Goal: Task Accomplishment & Management: Complete application form

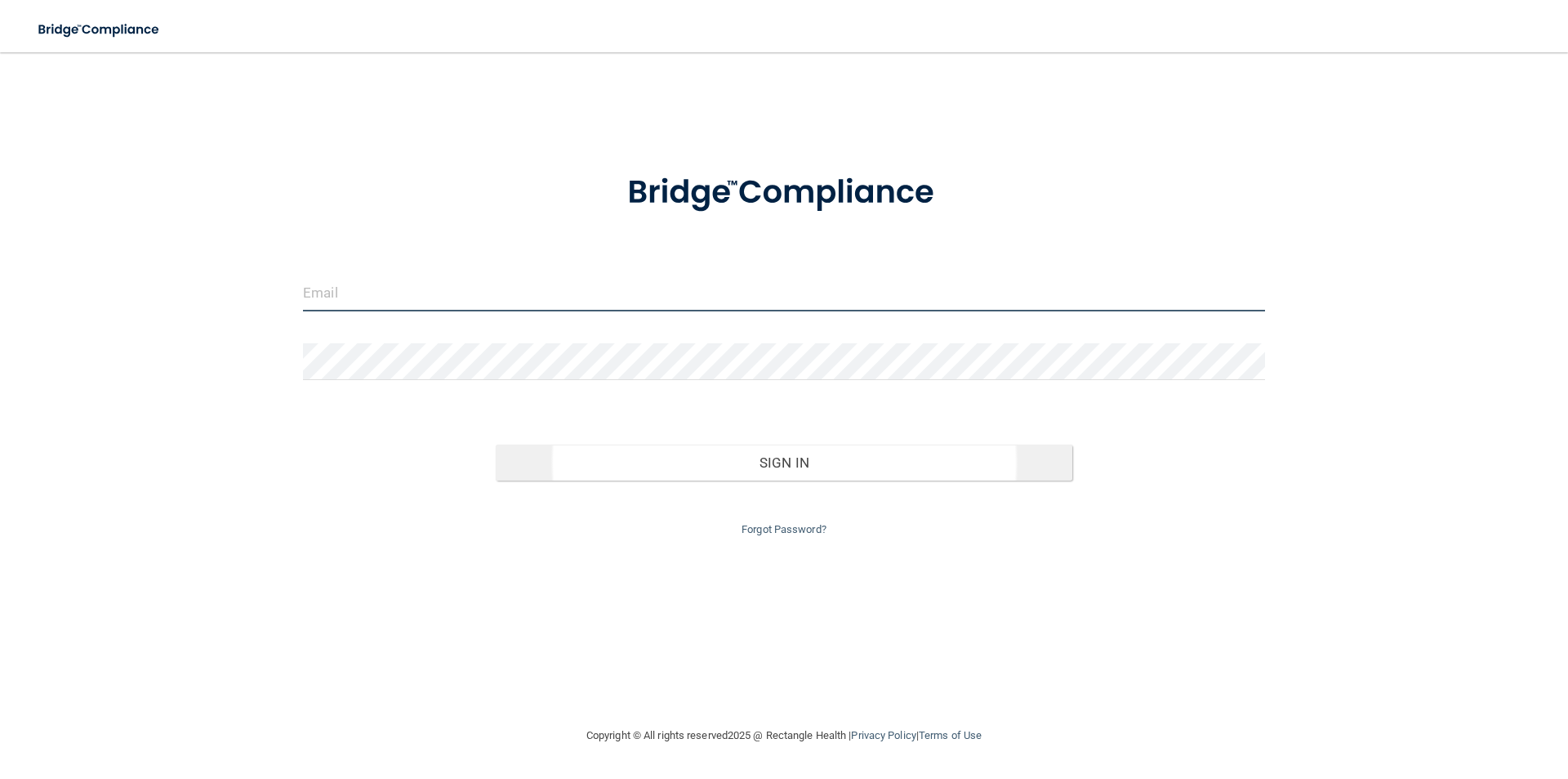
type input "[EMAIL_ADDRESS][DOMAIN_NAME]"
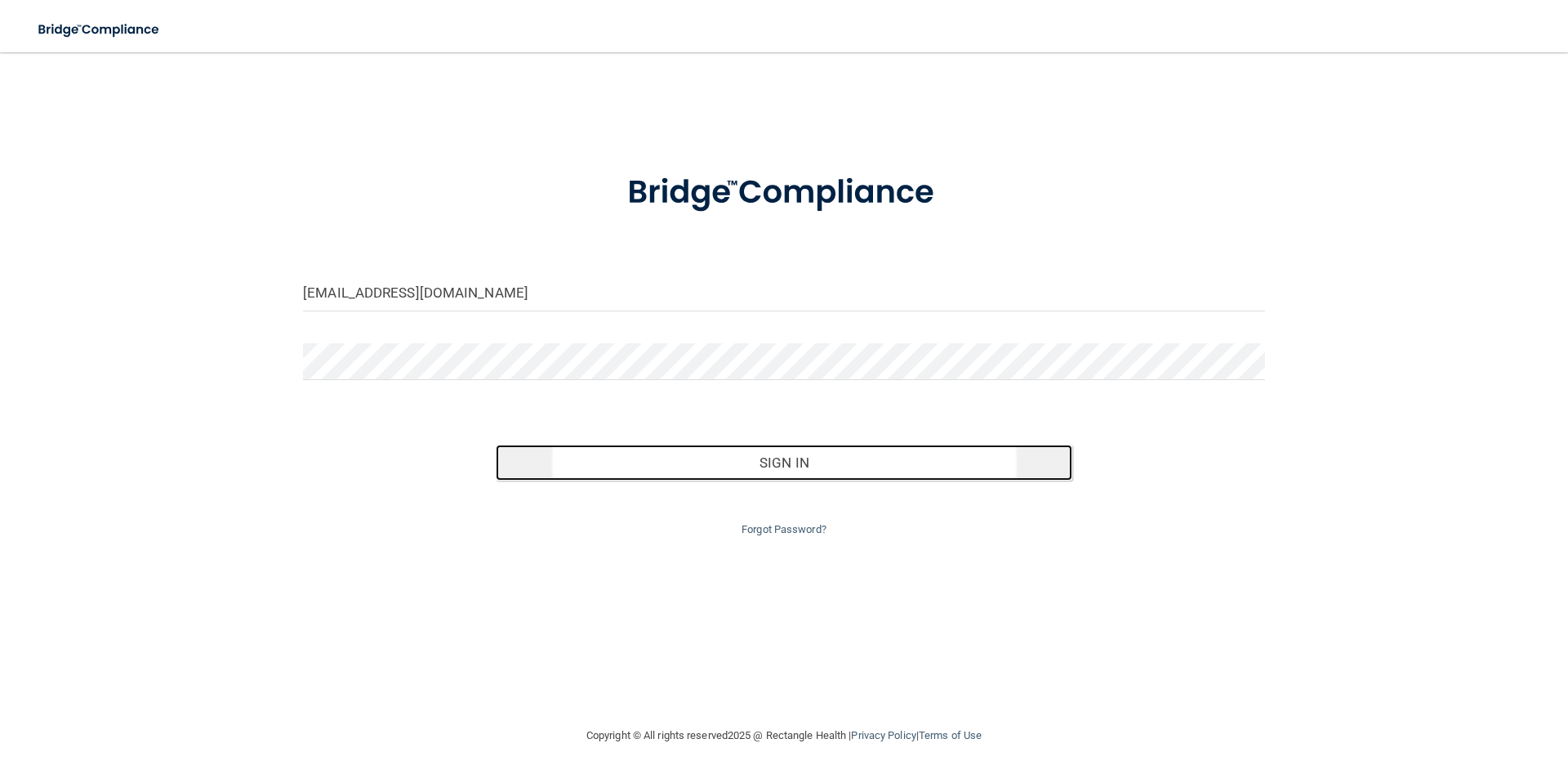
click at [820, 465] on button "Sign In" at bounding box center [784, 462] width 577 height 36
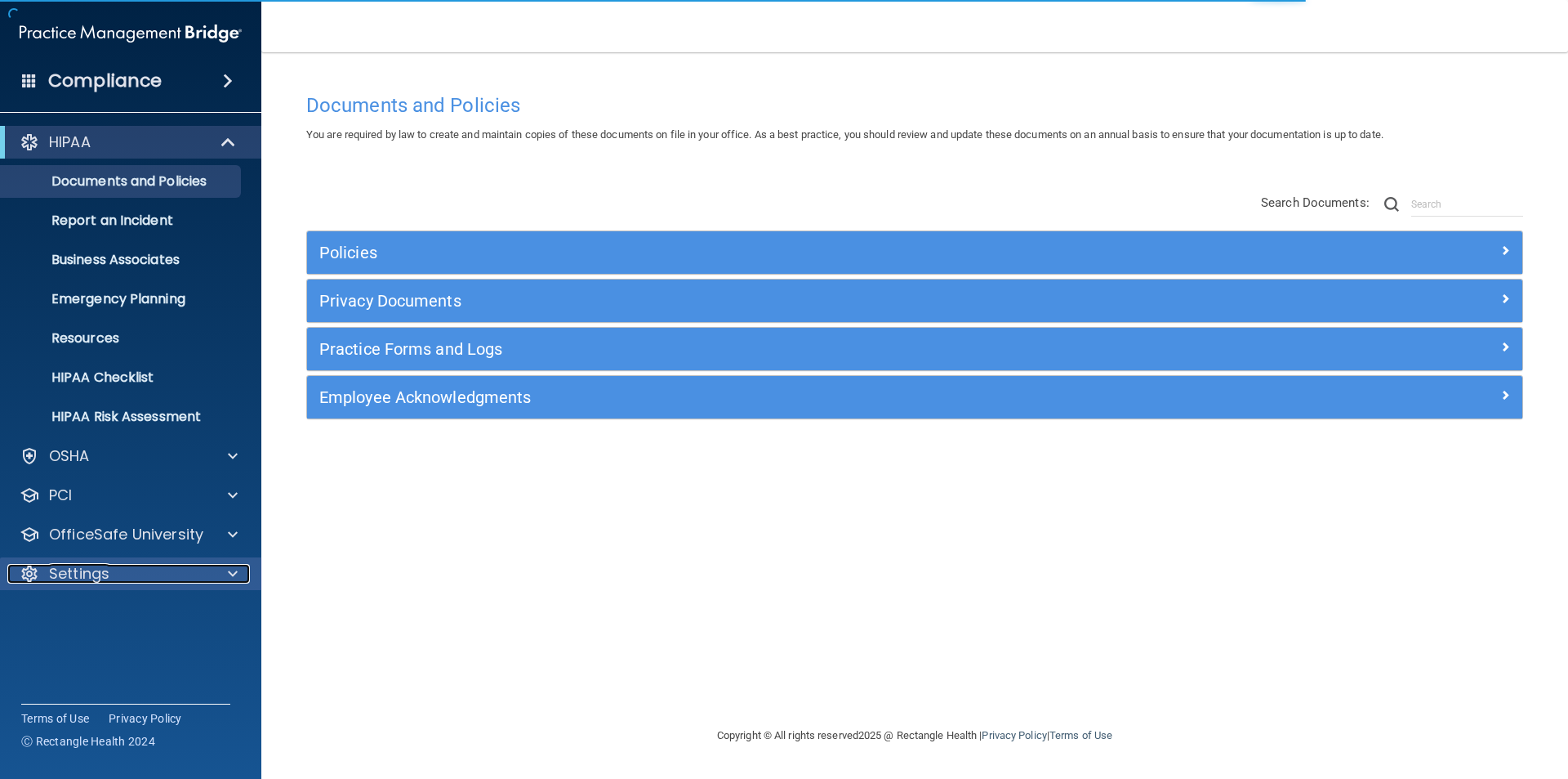
click at [132, 581] on div "Settings" at bounding box center [109, 573] width 203 height 19
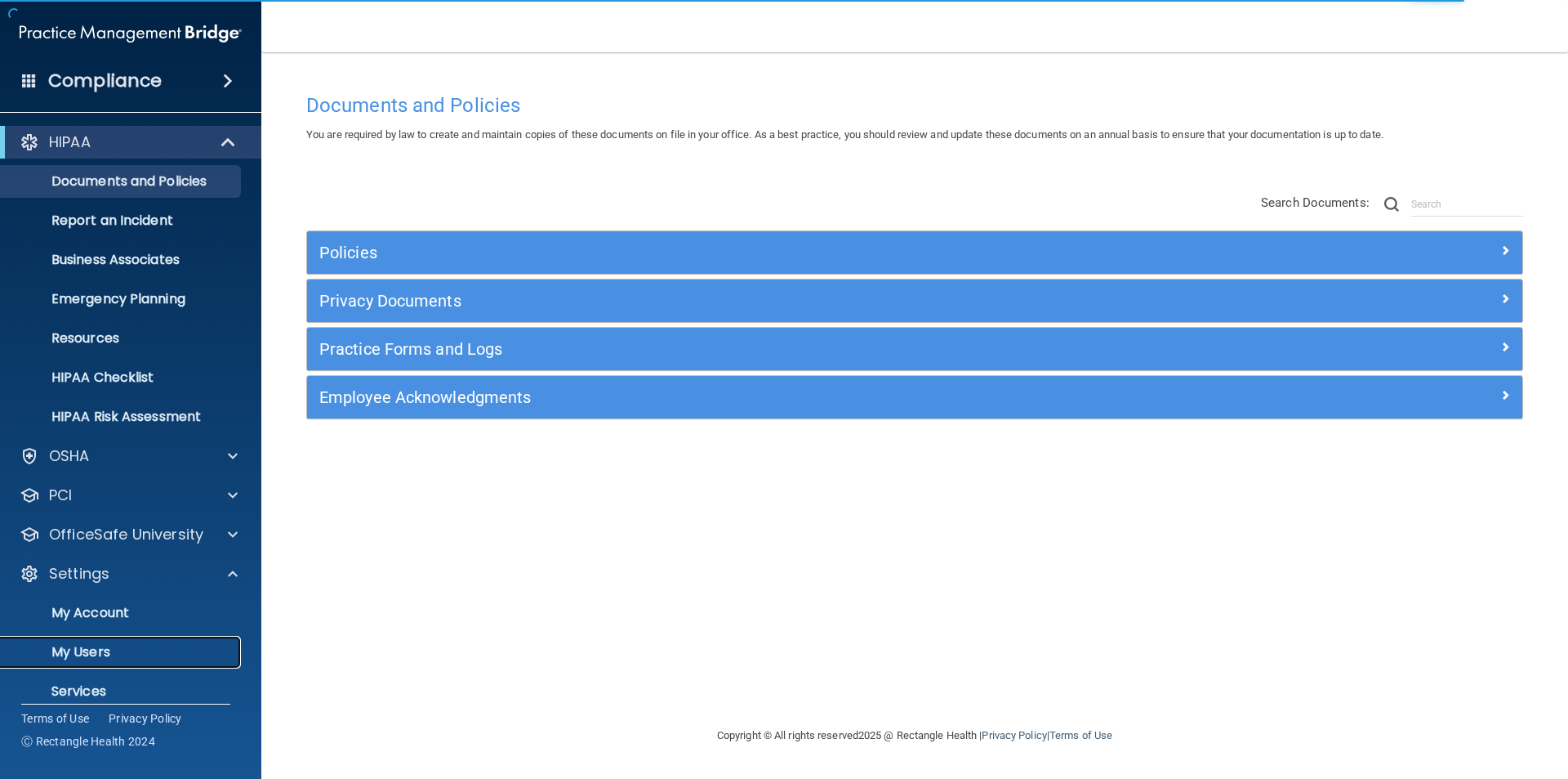
click at [62, 650] on p "My Users" at bounding box center [122, 652] width 223 height 16
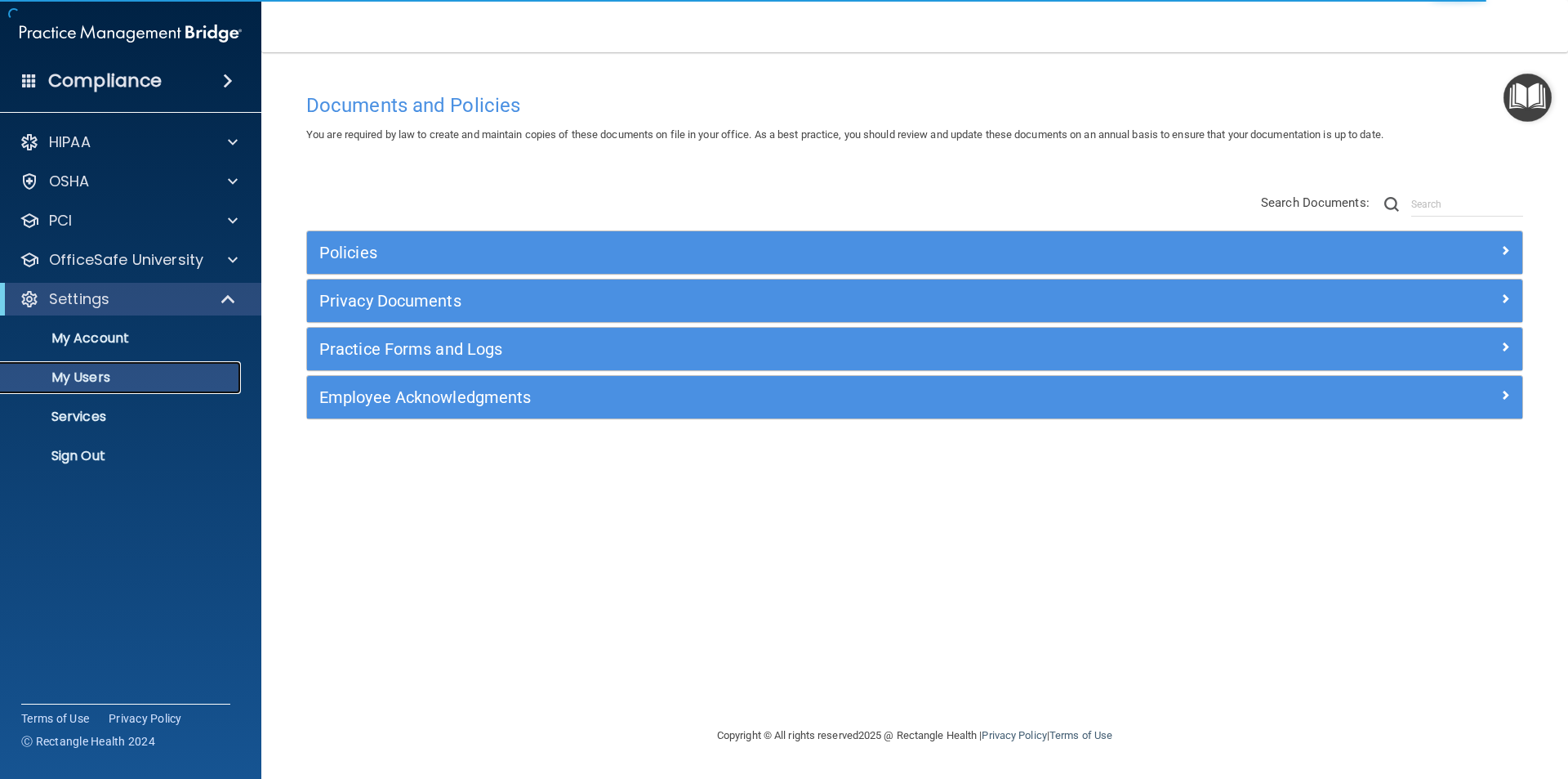
select select "20"
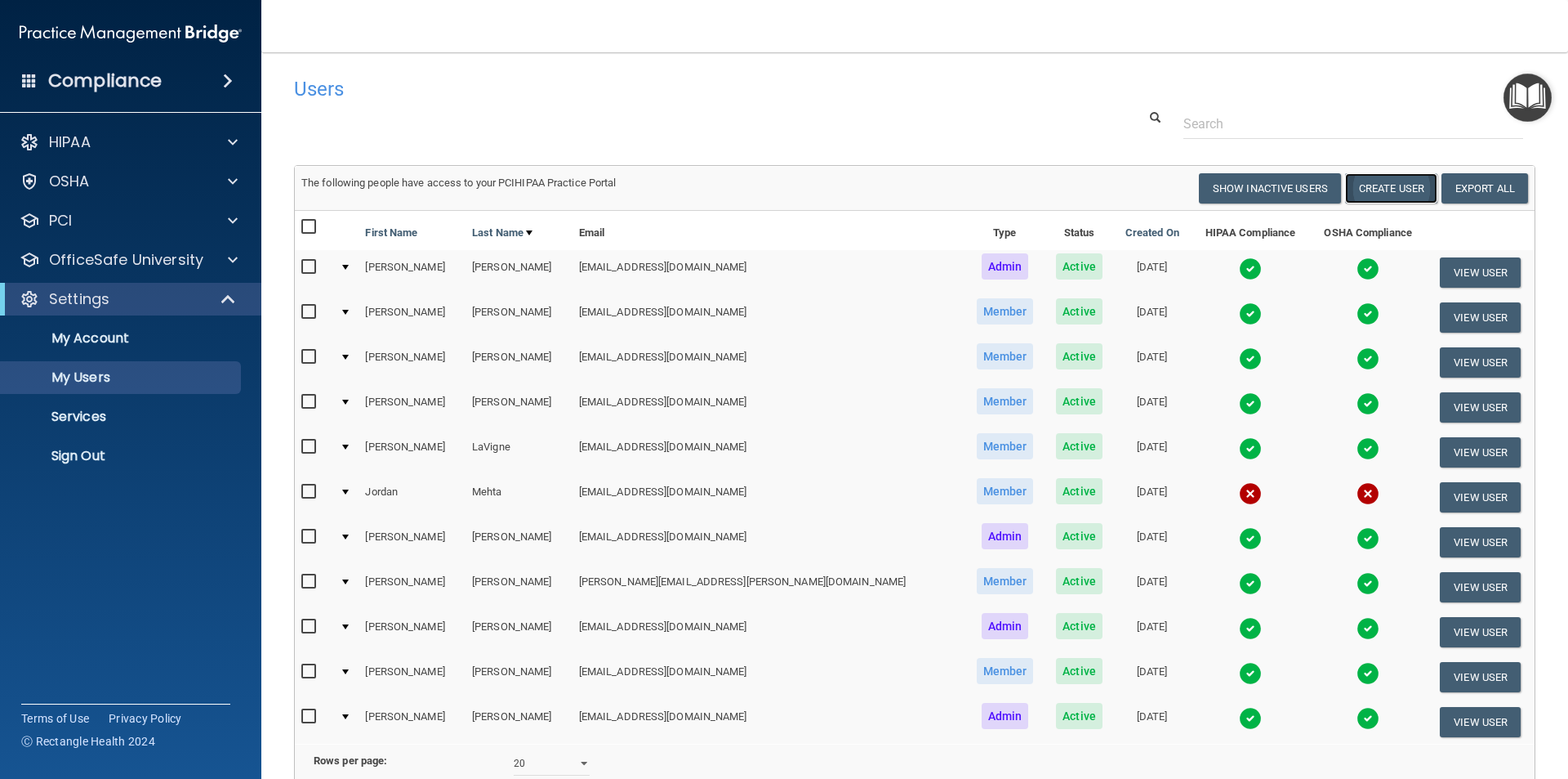
click at [1359, 191] on button "Create User" at bounding box center [1391, 189] width 92 height 30
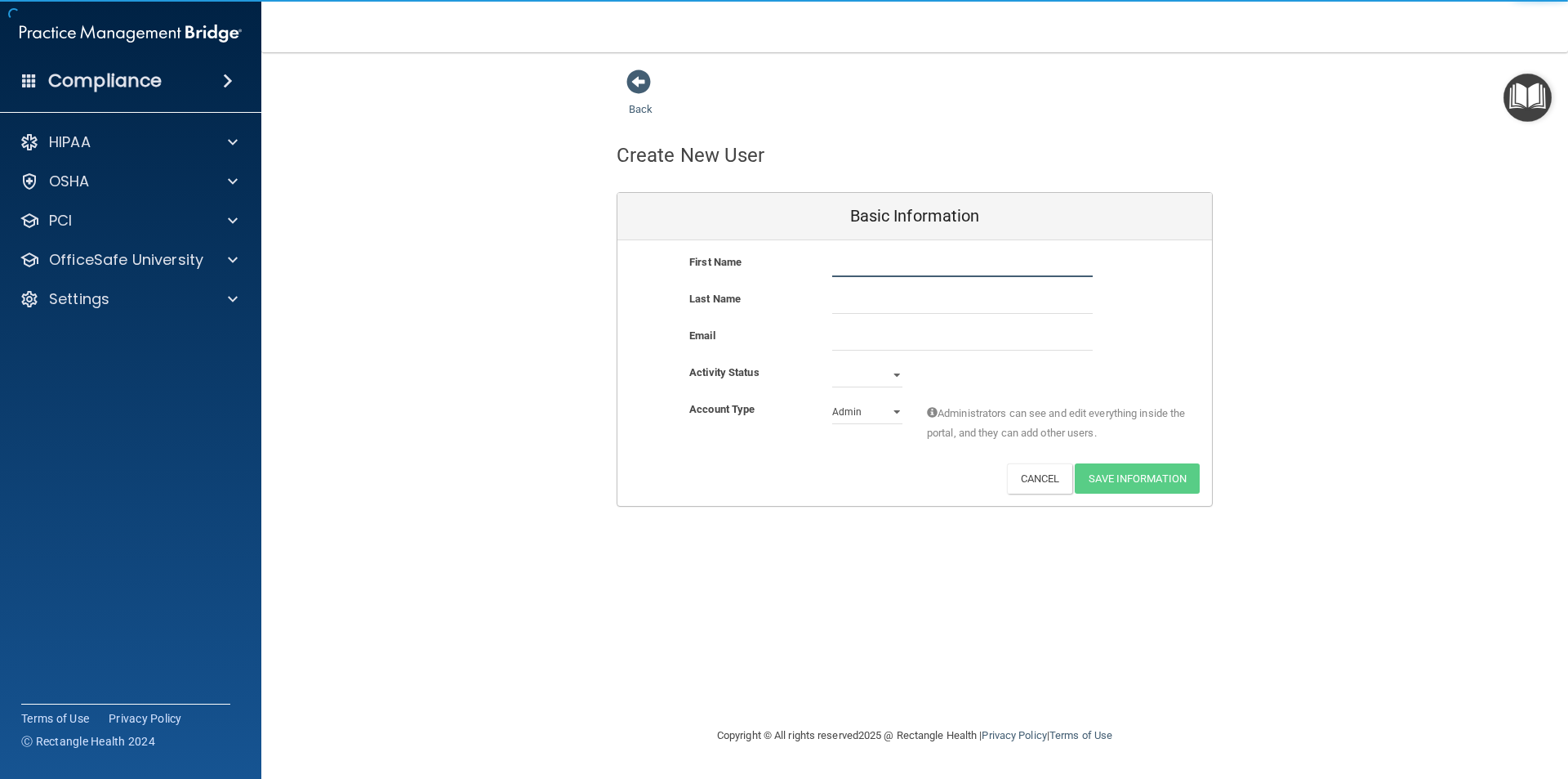
click at [932, 265] on input "text" at bounding box center [962, 264] width 261 height 24
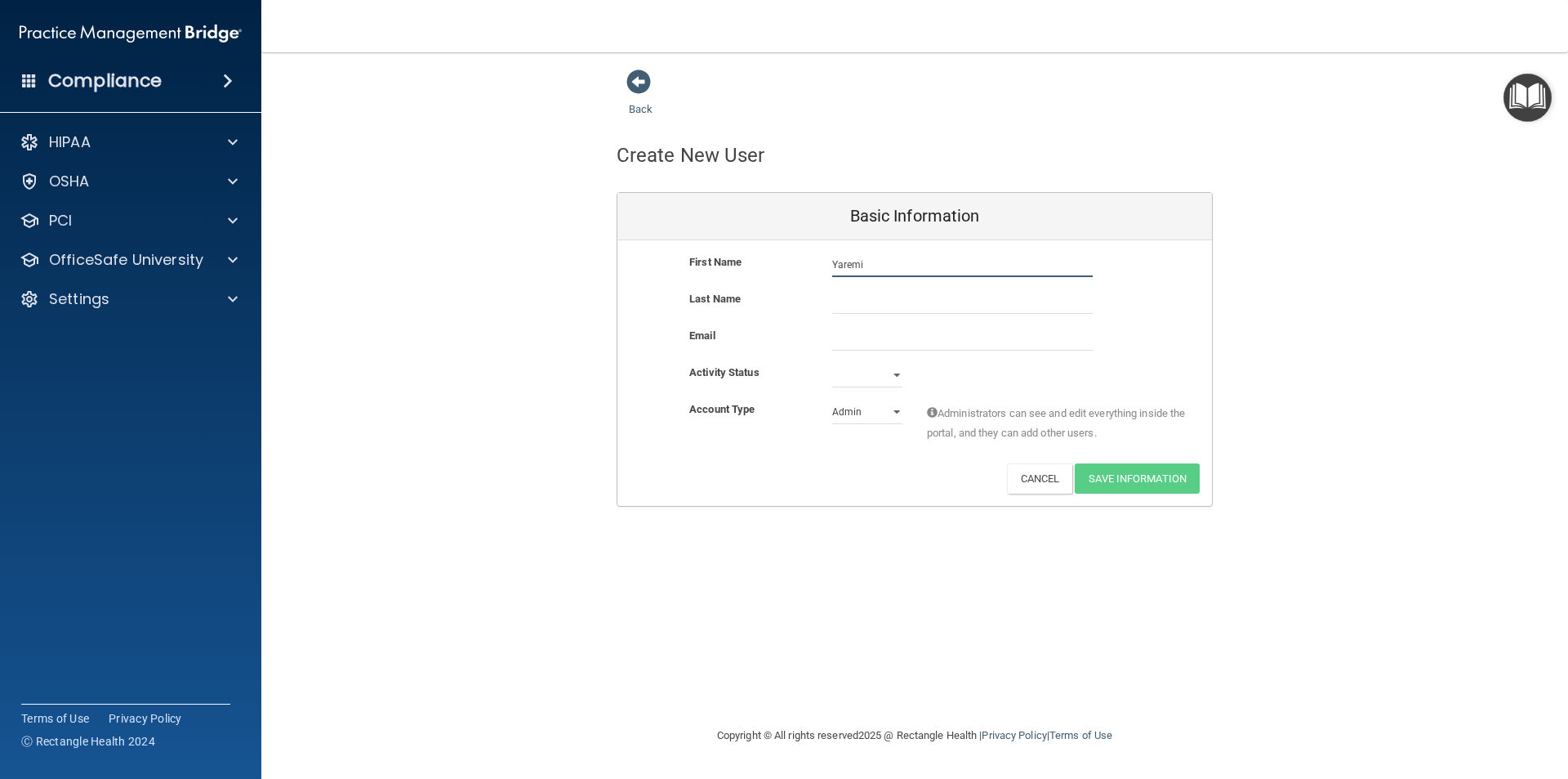
type input "Yaremi"
type input "[PERSON_NAME]"
click at [846, 349] on input "email" at bounding box center [962, 338] width 261 height 24
drag, startPoint x: 151, startPoint y: 606, endPoint x: 159, endPoint y: 575, distance: 32.0
click at [151, 606] on div "Compliance HIPAA Documents and Policies Report an Incident Business Associates …" at bounding box center [131, 389] width 261 height 779
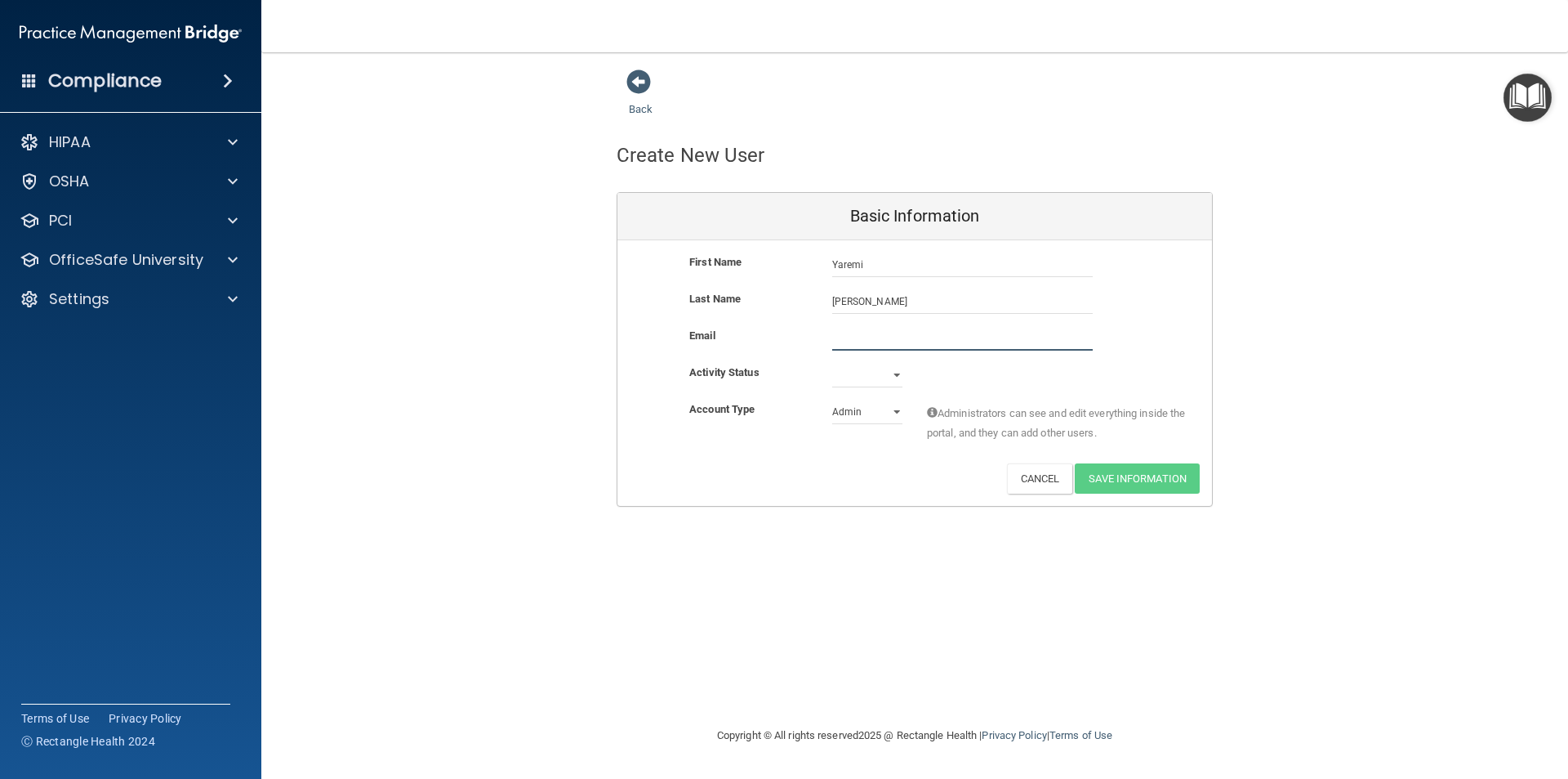
drag, startPoint x: 867, startPoint y: 325, endPoint x: 846, endPoint y: 330, distance: 21.6
click at [846, 330] on input "email" at bounding box center [962, 338] width 261 height 24
paste input "[EMAIL_ADDRESS][DOMAIN_NAME]"
type input "[EMAIL_ADDRESS][DOMAIN_NAME]"
click at [897, 373] on select "Active Inactive" at bounding box center [867, 375] width 70 height 24
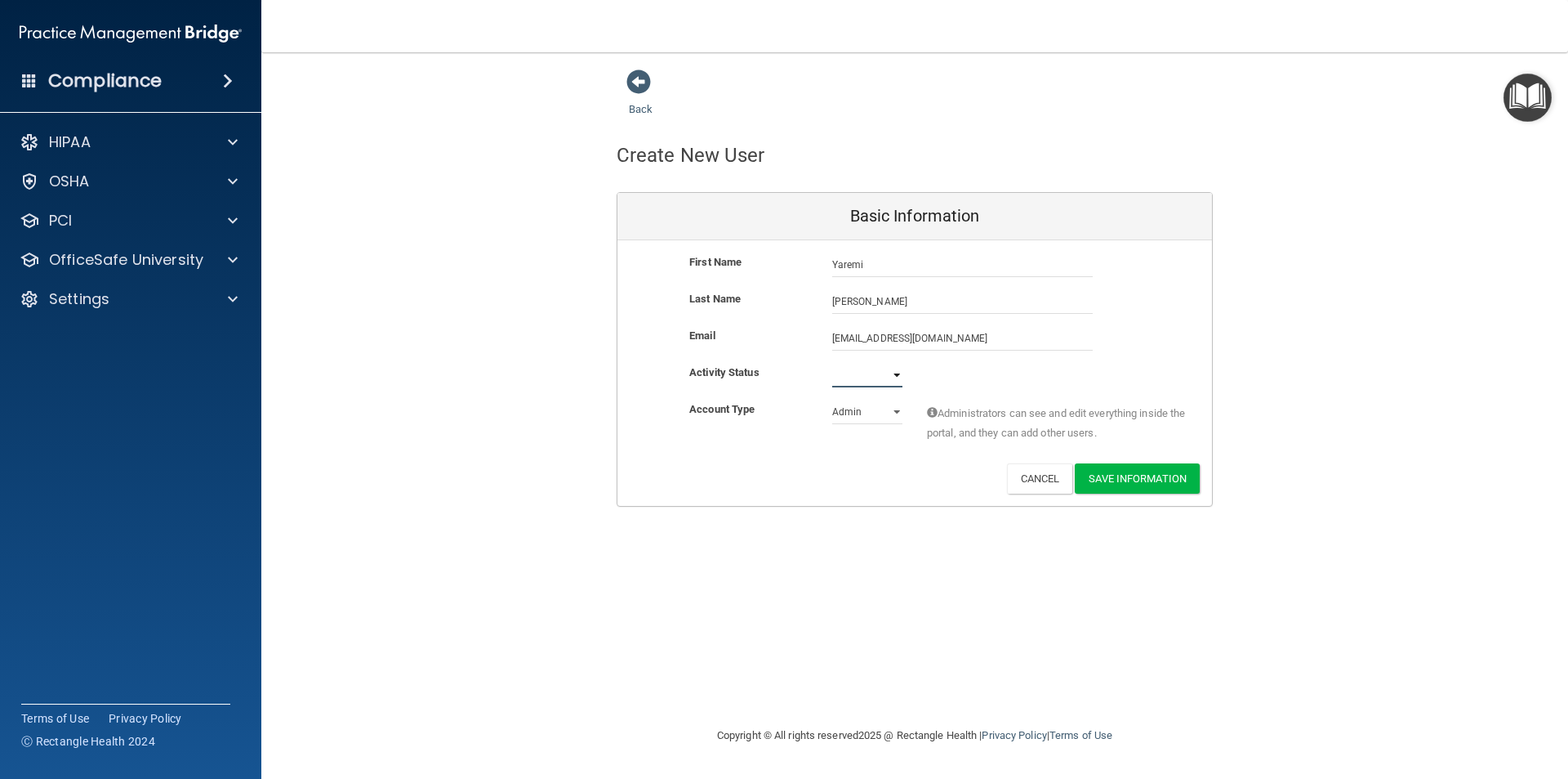
select select "active"
click at [832, 363] on select "Active Inactive" at bounding box center [867, 375] width 70 height 24
click at [873, 410] on select "Admin Member" at bounding box center [867, 411] width 70 height 24
select select "practice_member"
click at [832, 399] on select "Admin Member" at bounding box center [867, 411] width 70 height 24
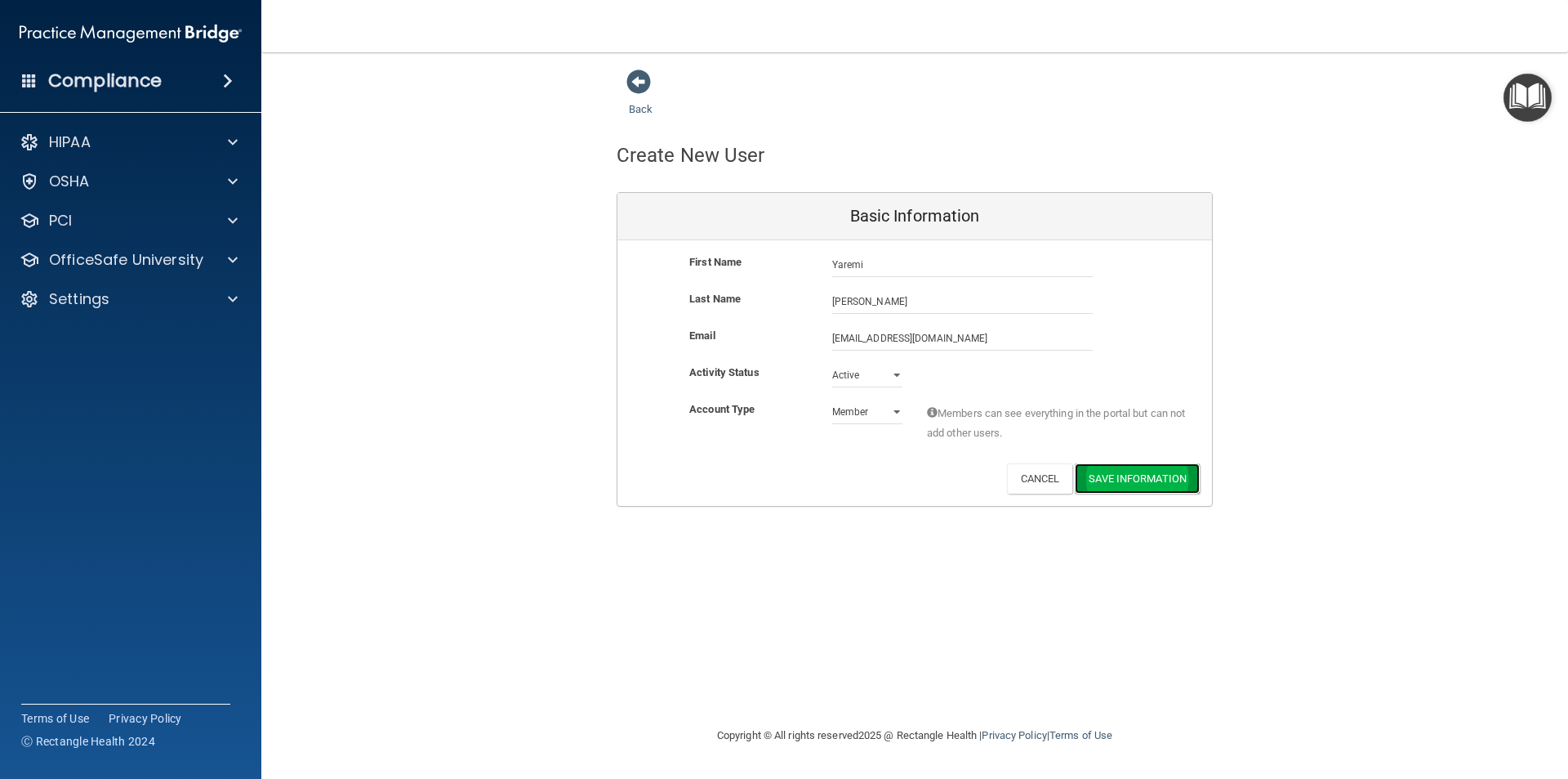
click at [1160, 469] on button "Save Information" at bounding box center [1136, 478] width 125 height 30
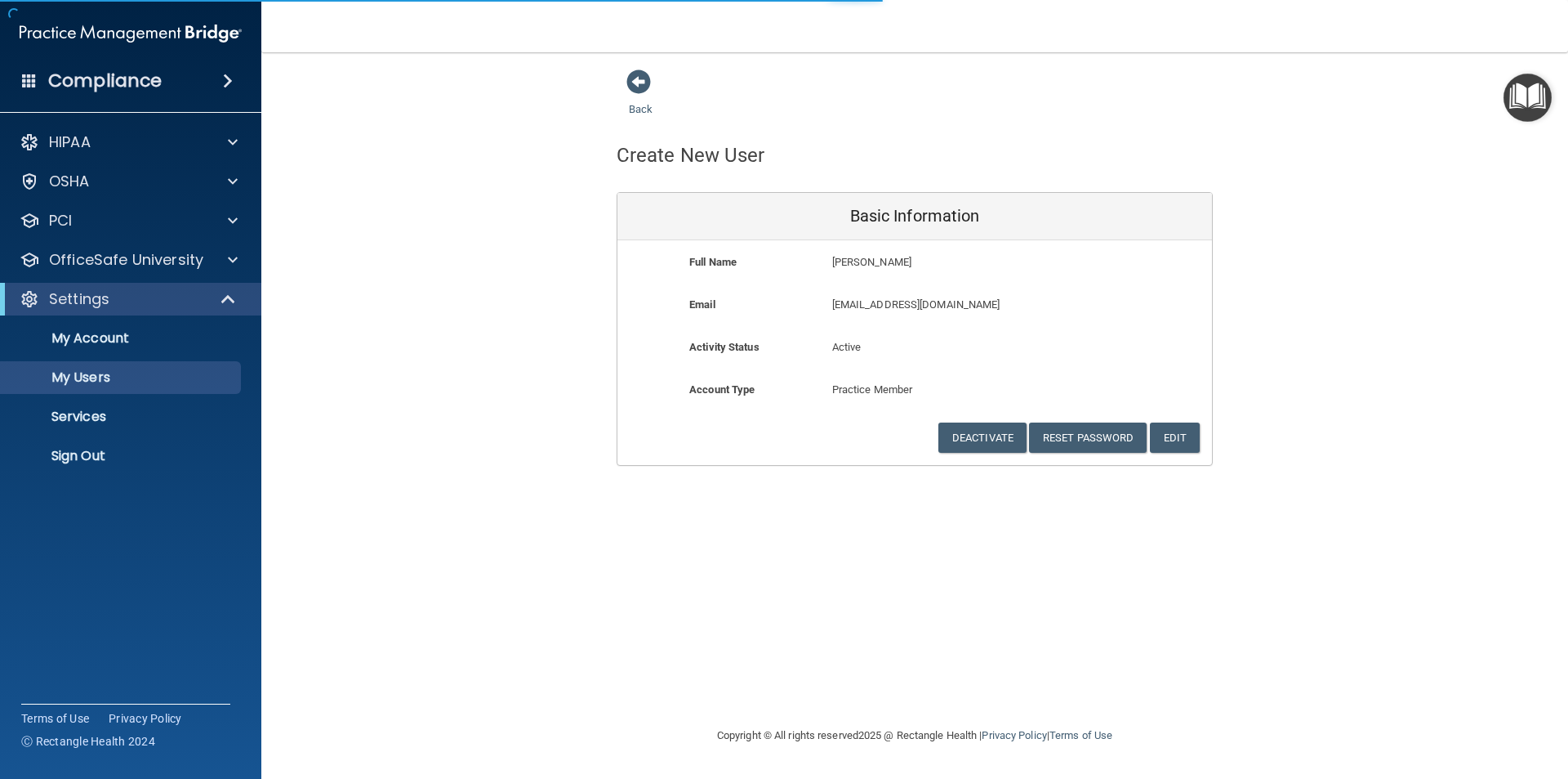
select select "20"
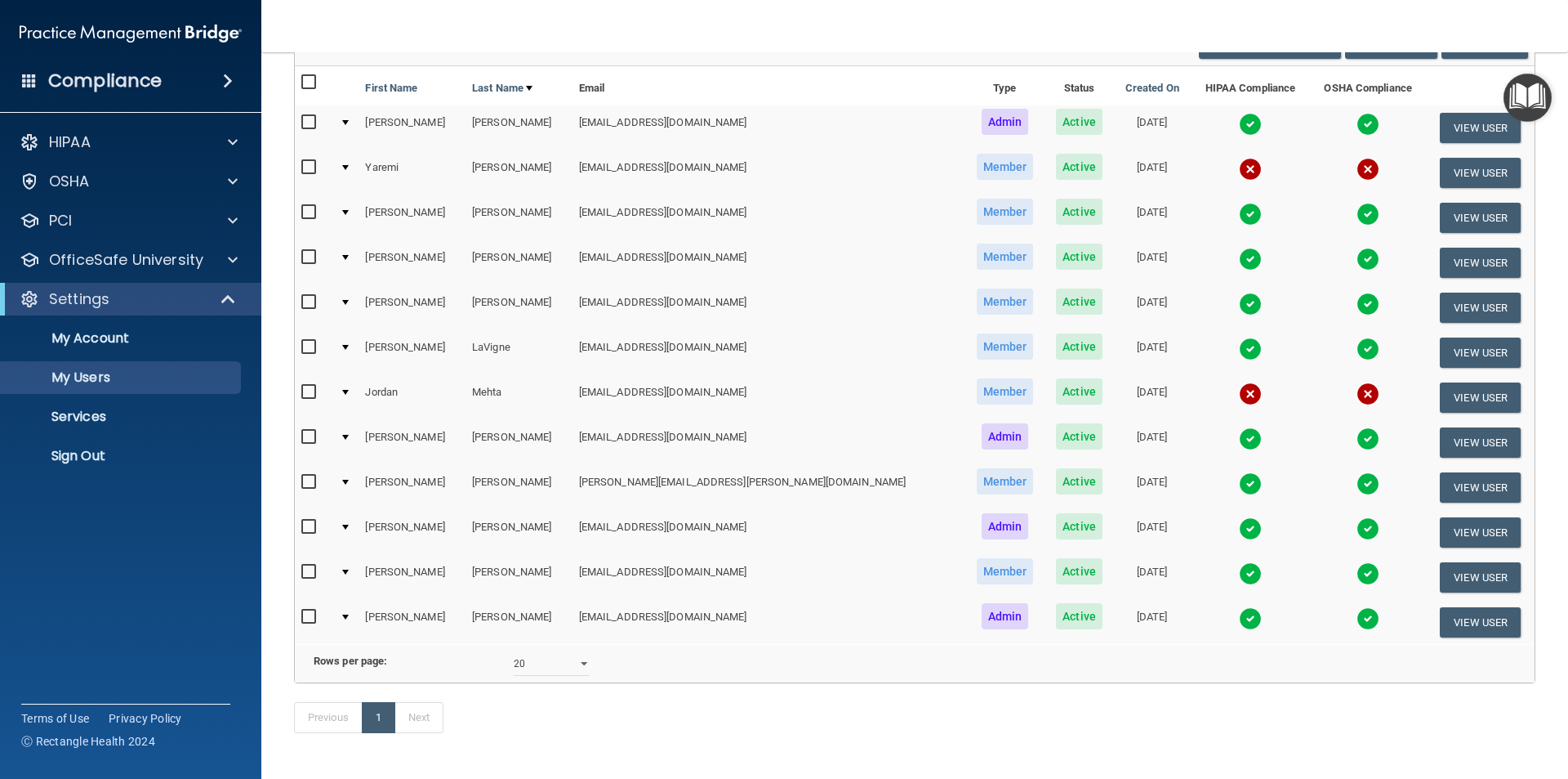
scroll to position [277, 0]
